Goal: Information Seeking & Learning: Learn about a topic

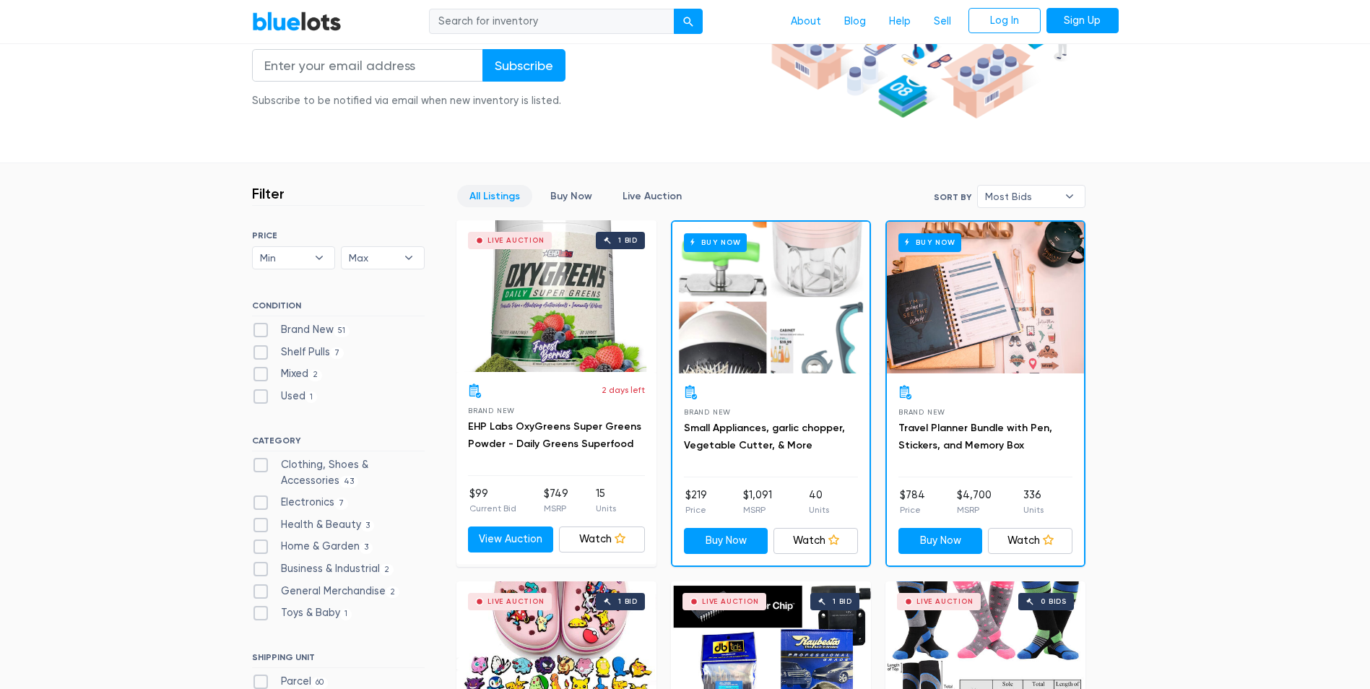
scroll to position [289, 0]
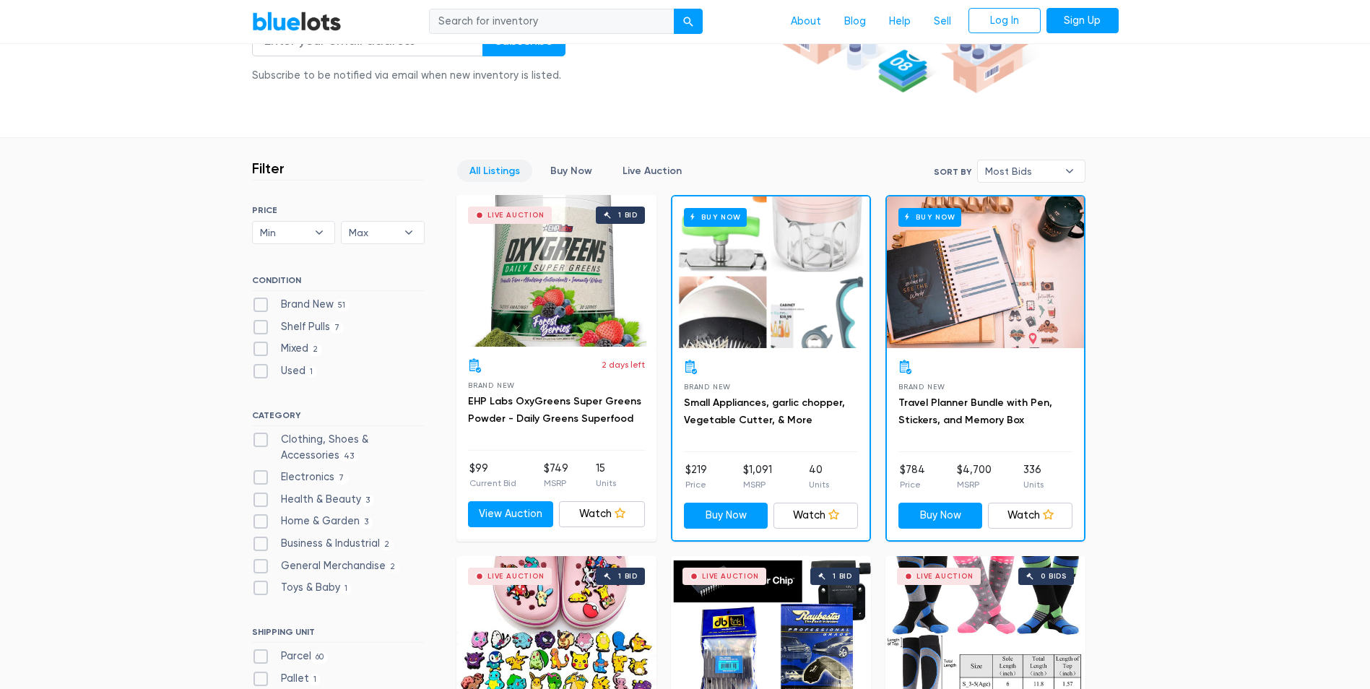
click at [256, 303] on label "Brand New 51" at bounding box center [301, 305] width 98 height 16
click at [256, 303] on New"] "Brand New 51" at bounding box center [256, 301] width 9 height 9
checkbox New"] "true"
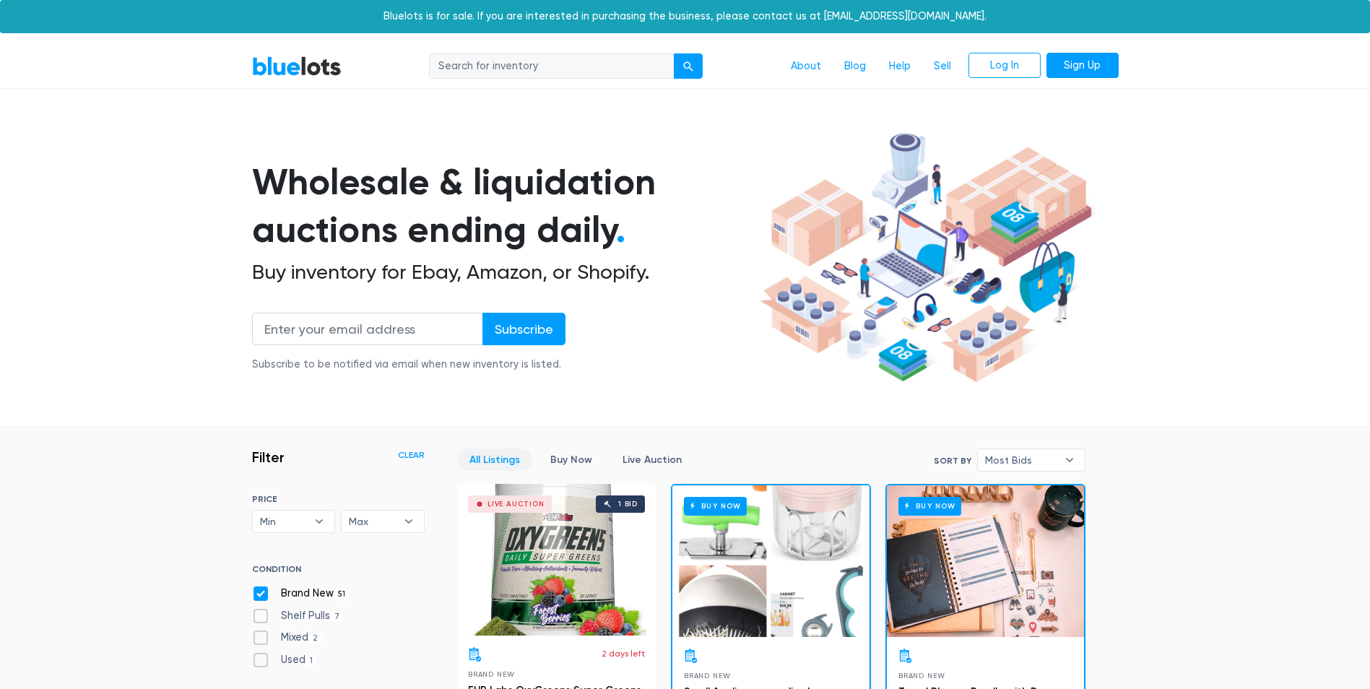
scroll to position [388, 0]
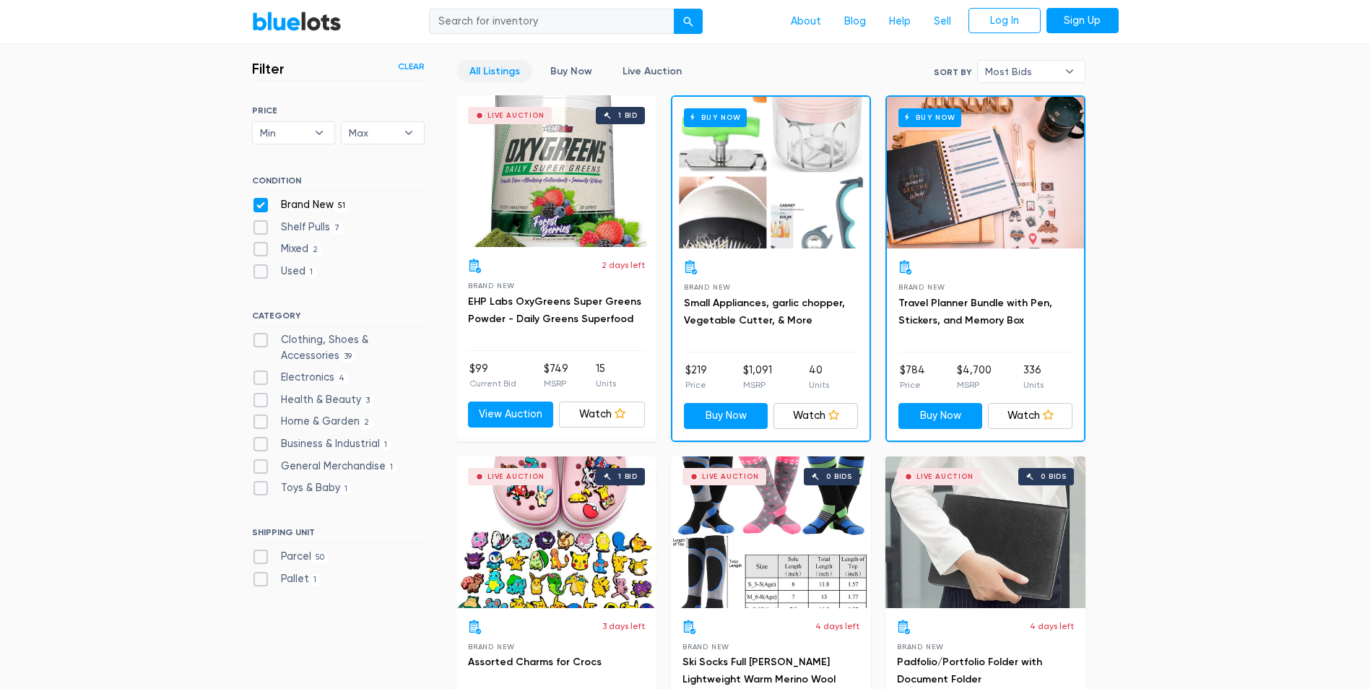
click at [256, 251] on label "Mixed 2" at bounding box center [287, 249] width 71 height 16
click at [256, 251] on input "Mixed 2" at bounding box center [256, 245] width 9 height 9
checkbox input "true"
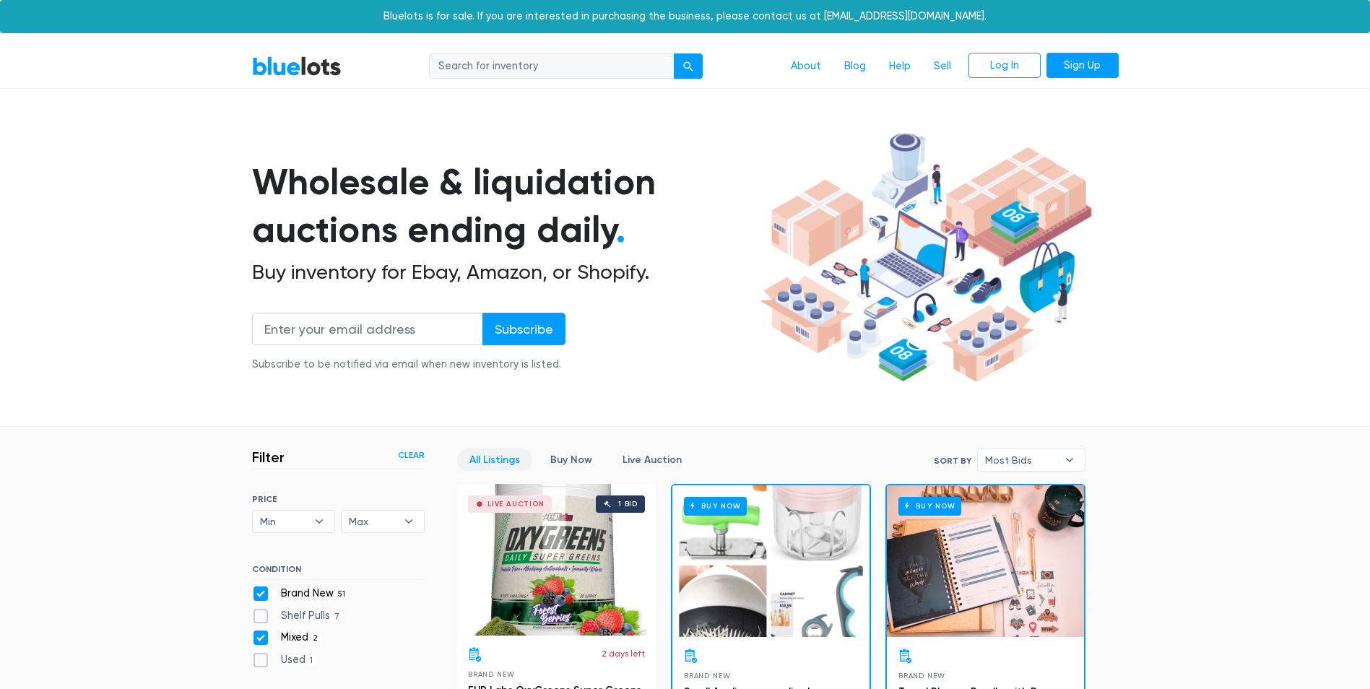
scroll to position [388, 0]
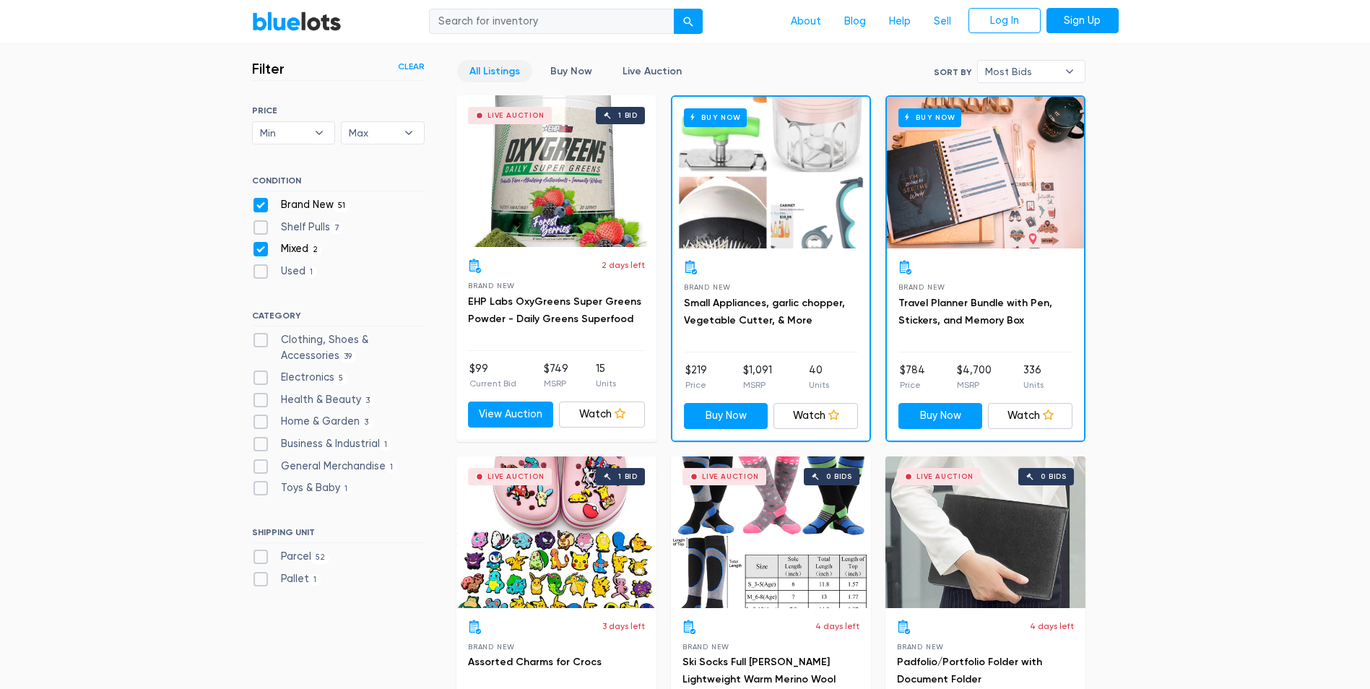
click at [258, 228] on label "Shelf Pulls 7" at bounding box center [298, 227] width 92 height 16
click at [258, 228] on Pulls"] "Shelf Pulls 7" at bounding box center [256, 223] width 9 height 9
checkbox Pulls"] "true"
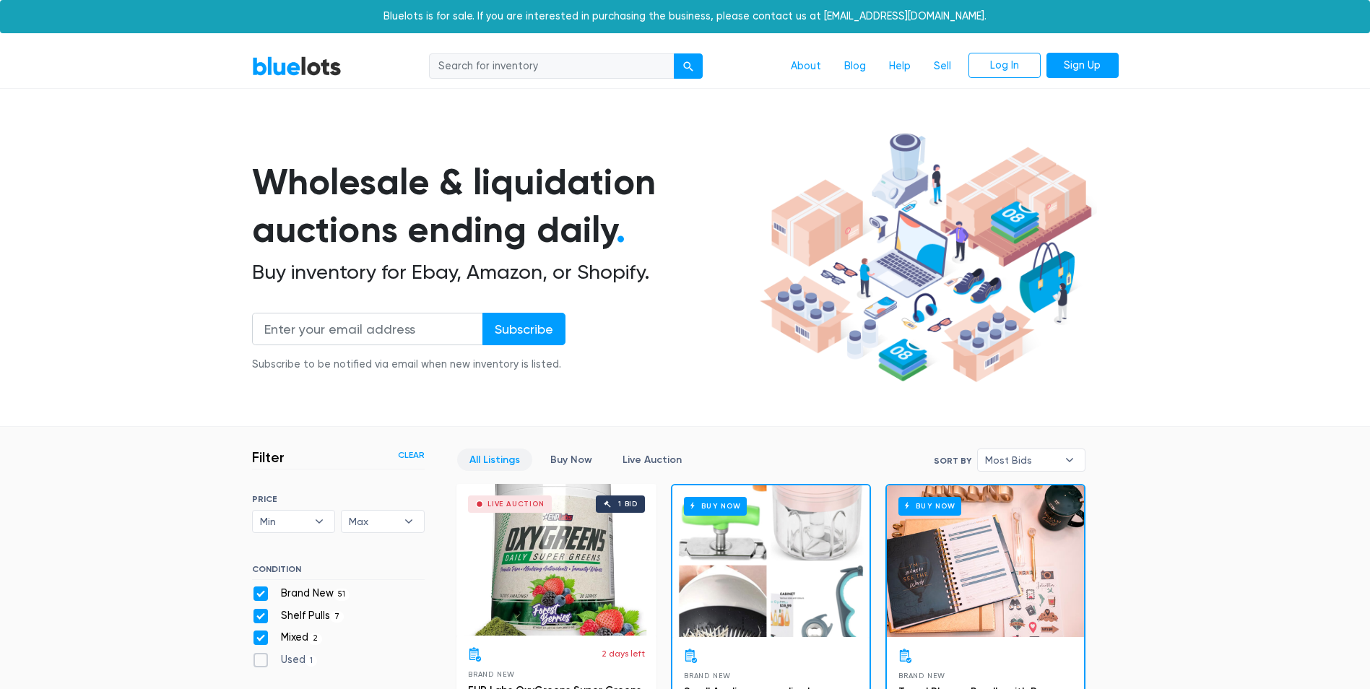
scroll to position [388, 0]
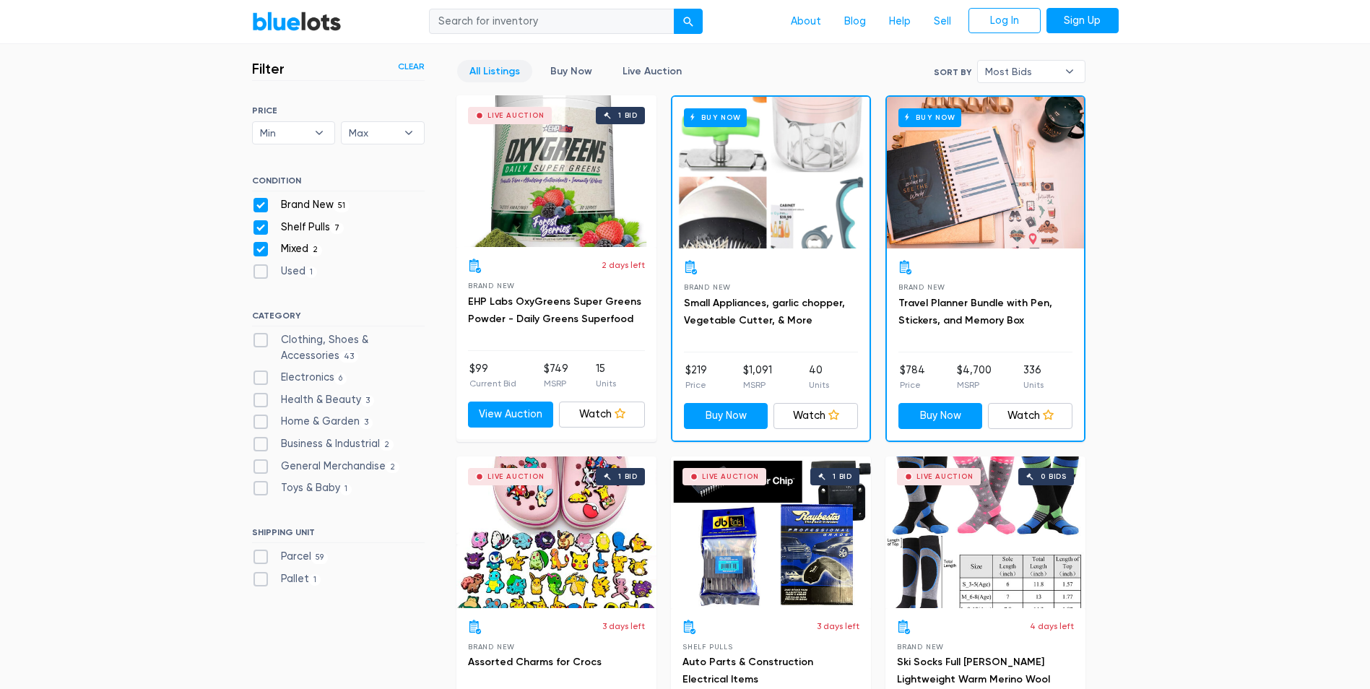
click at [258, 245] on label "Mixed 2" at bounding box center [287, 249] width 71 height 16
click at [258, 245] on input "Mixed 2" at bounding box center [256, 245] width 9 height 9
checkbox input "false"
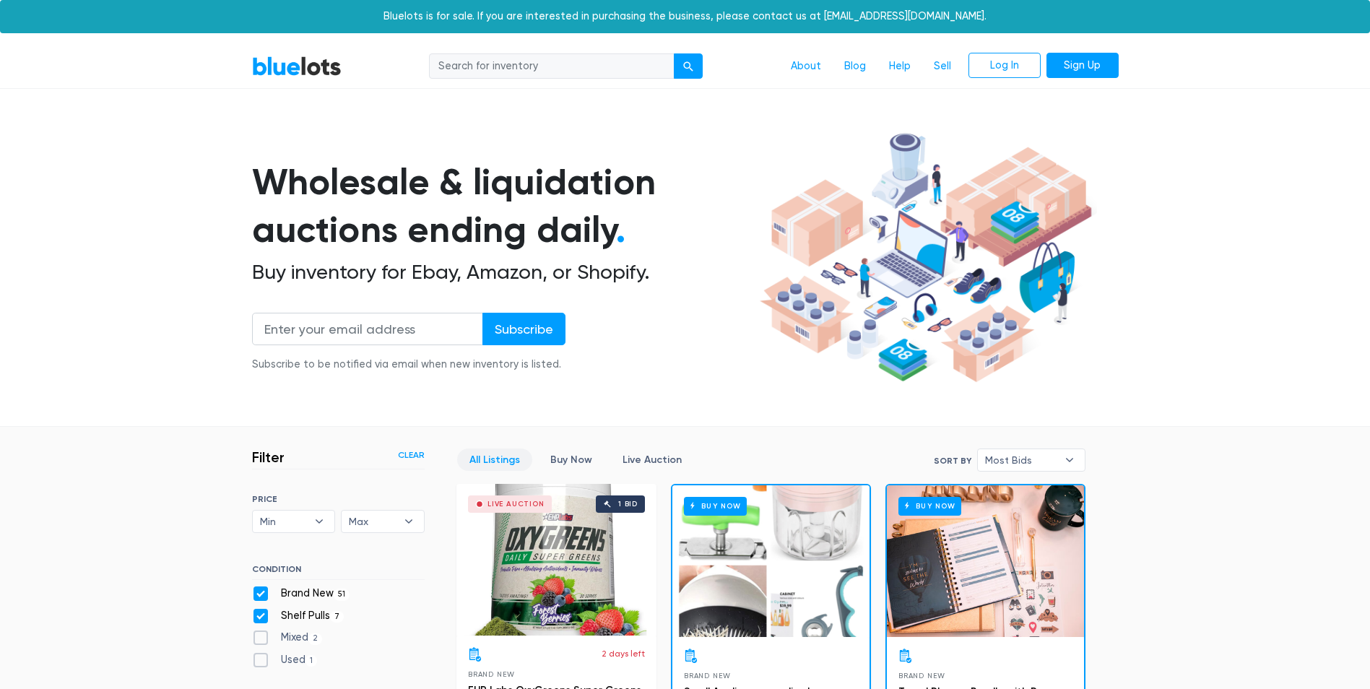
scroll to position [388, 0]
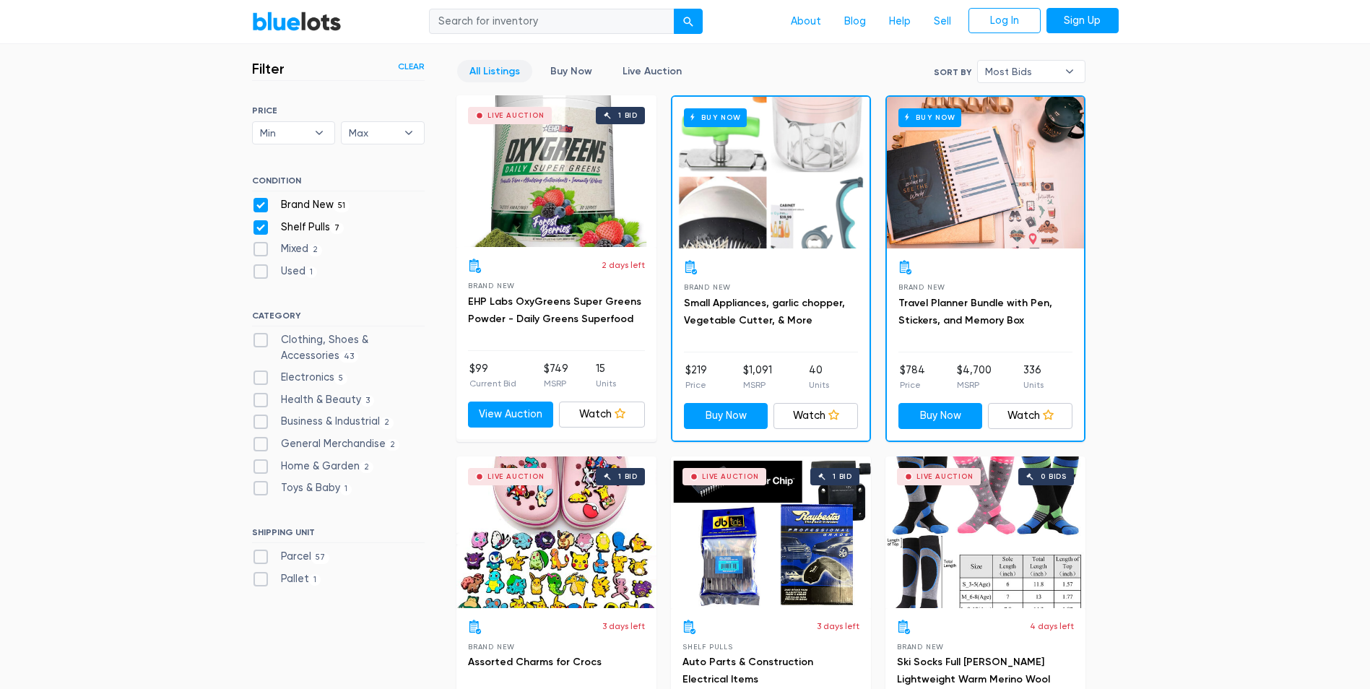
click at [261, 338] on label "Clothing, Shoes & Accessories 43" at bounding box center [338, 347] width 173 height 31
click at [261, 338] on Accessories"] "Clothing, Shoes & Accessories 43" at bounding box center [256, 336] width 9 height 9
checkbox Accessories"] "true"
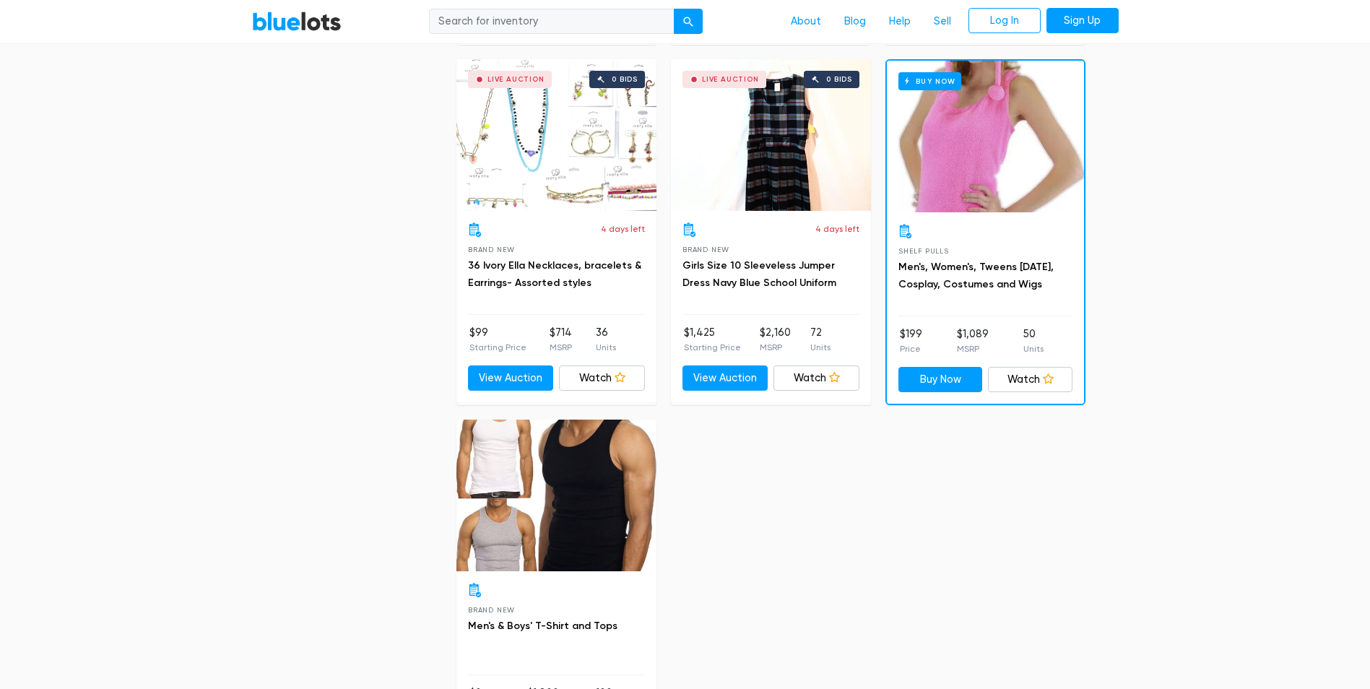
scroll to position [5803, 0]
